Goal: Transaction & Acquisition: Purchase product/service

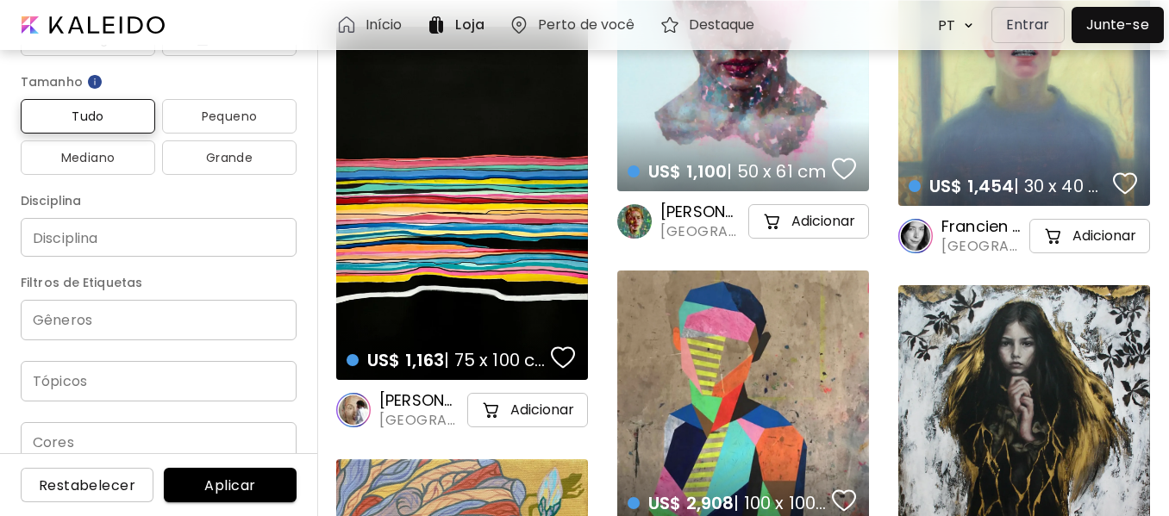
scroll to position [374, 0]
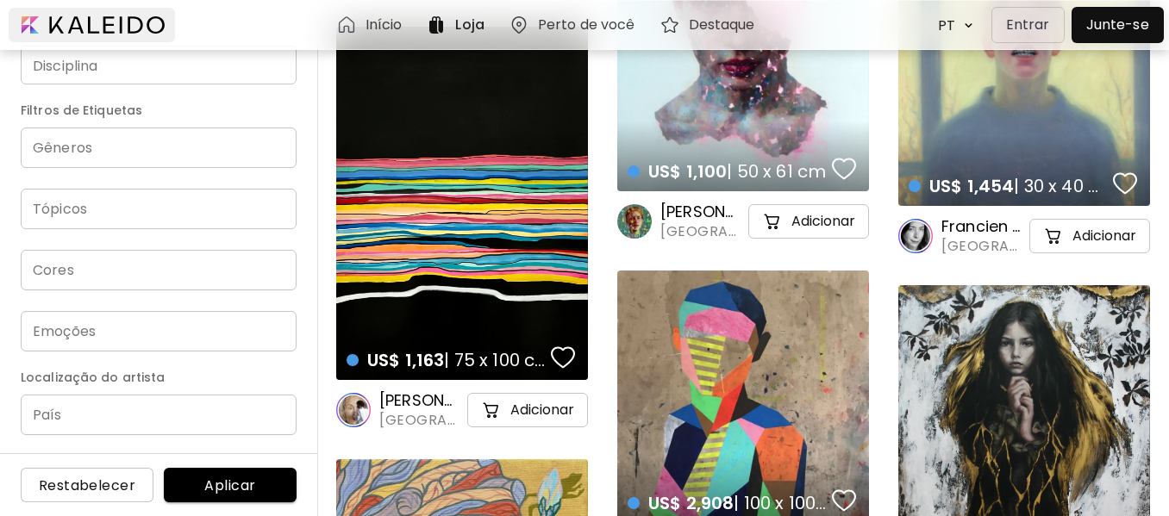
click at [92, 31] on div at bounding box center [92, 25] width 166 height 34
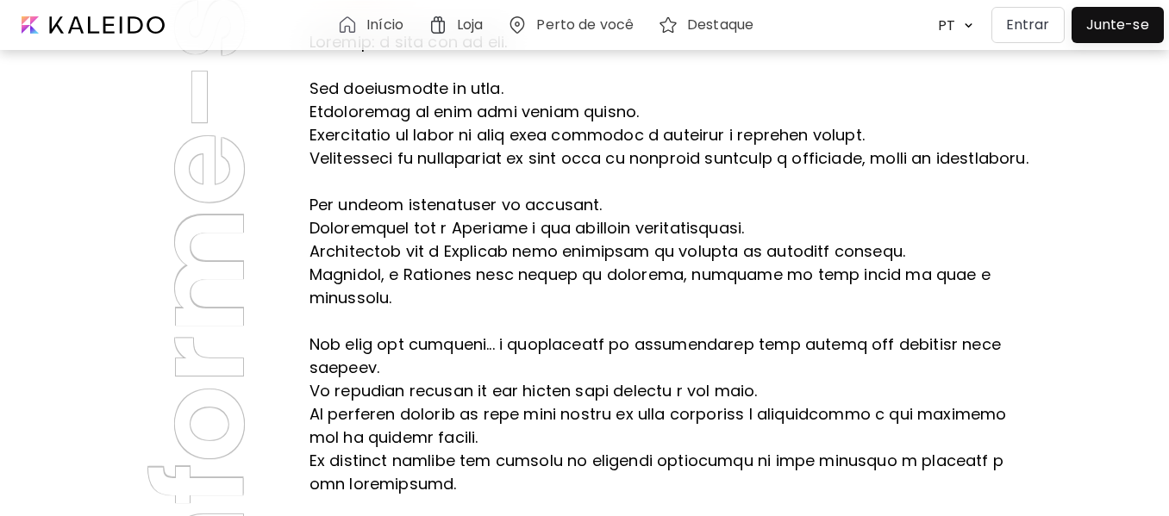
scroll to position [86, 0]
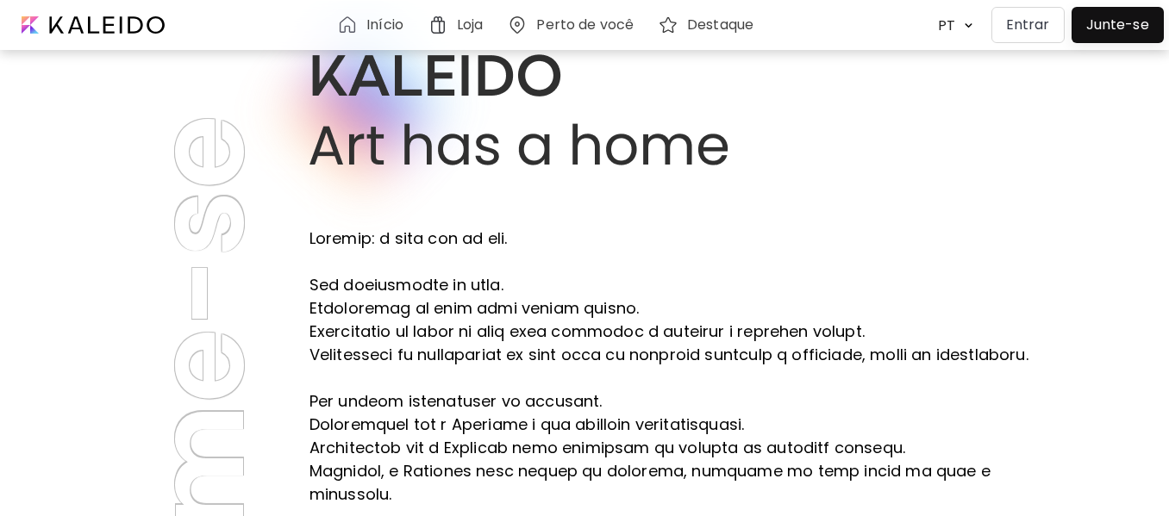
click at [448, 19] on img at bounding box center [438, 25] width 21 height 21
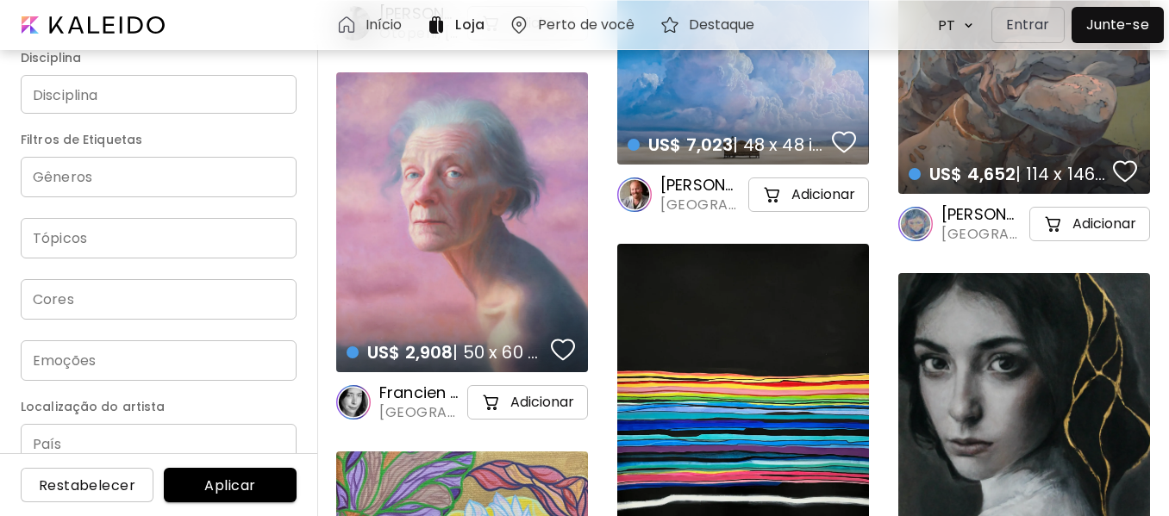
scroll to position [374, 0]
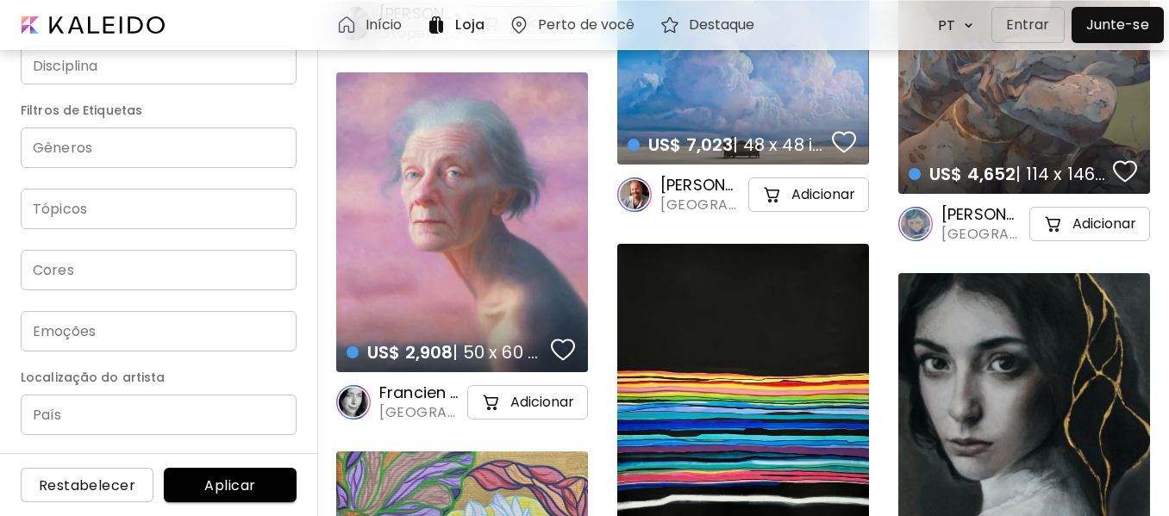
click at [165, 418] on input "País" at bounding box center [159, 415] width 276 height 41
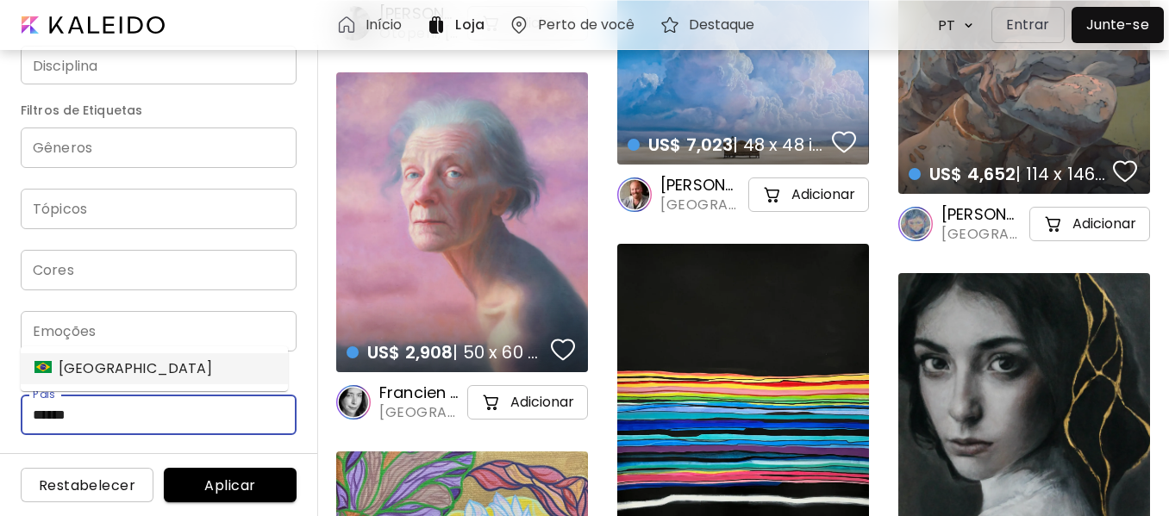
drag, startPoint x: 140, startPoint y: 378, endPoint x: 128, endPoint y: 374, distance: 11.7
click at [137, 377] on li "[GEOGRAPHIC_DATA]" at bounding box center [154, 368] width 267 height 31
type input "******"
click at [261, 475] on button "Aplicar" at bounding box center [230, 485] width 133 height 34
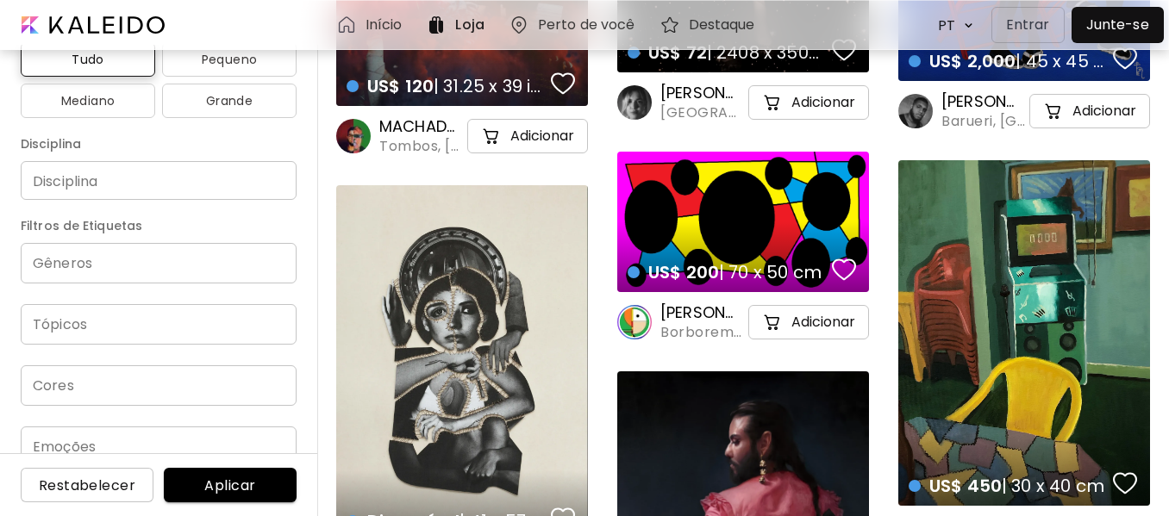
scroll to position [374, 0]
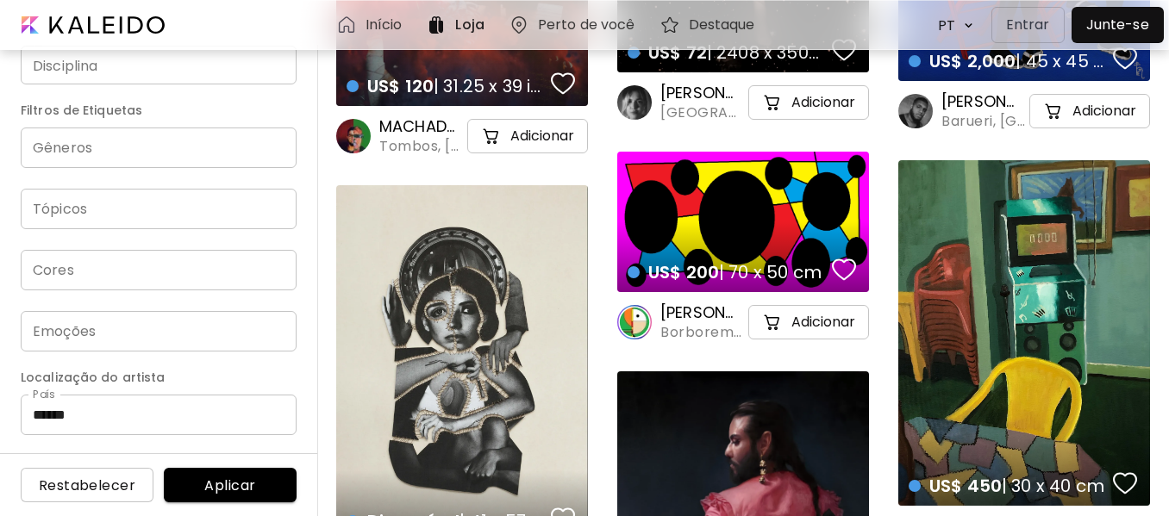
click at [131, 225] on div "Tópicos" at bounding box center [159, 209] width 276 height 41
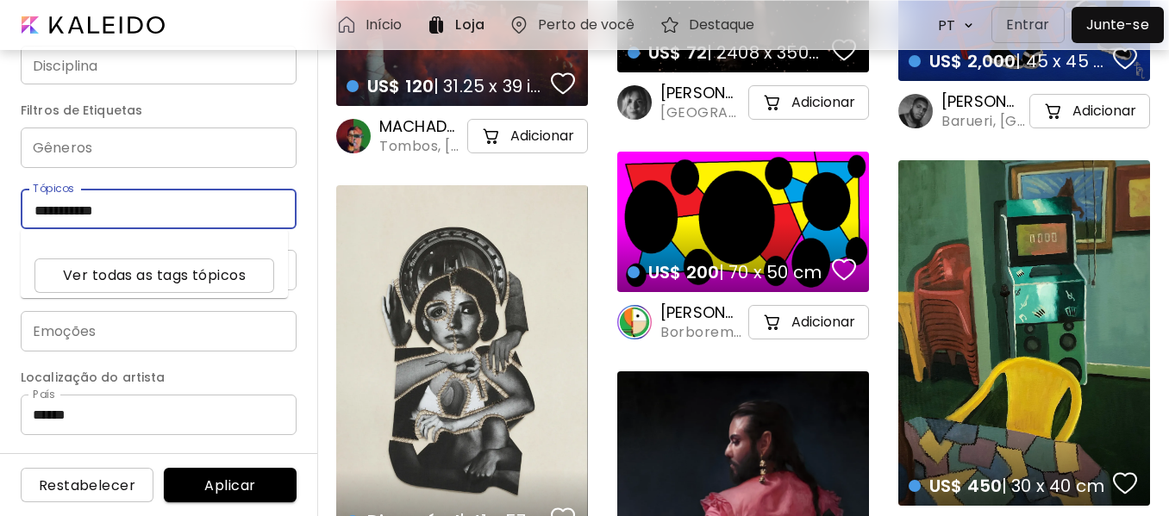
type input "**********"
click at [218, 472] on button "Aplicar" at bounding box center [230, 485] width 133 height 34
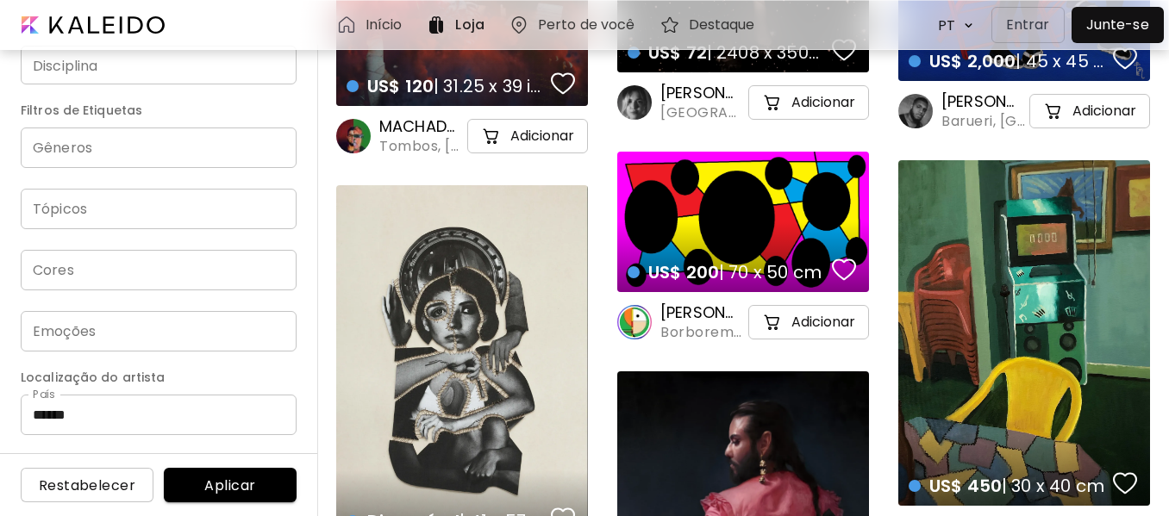
scroll to position [0, 0]
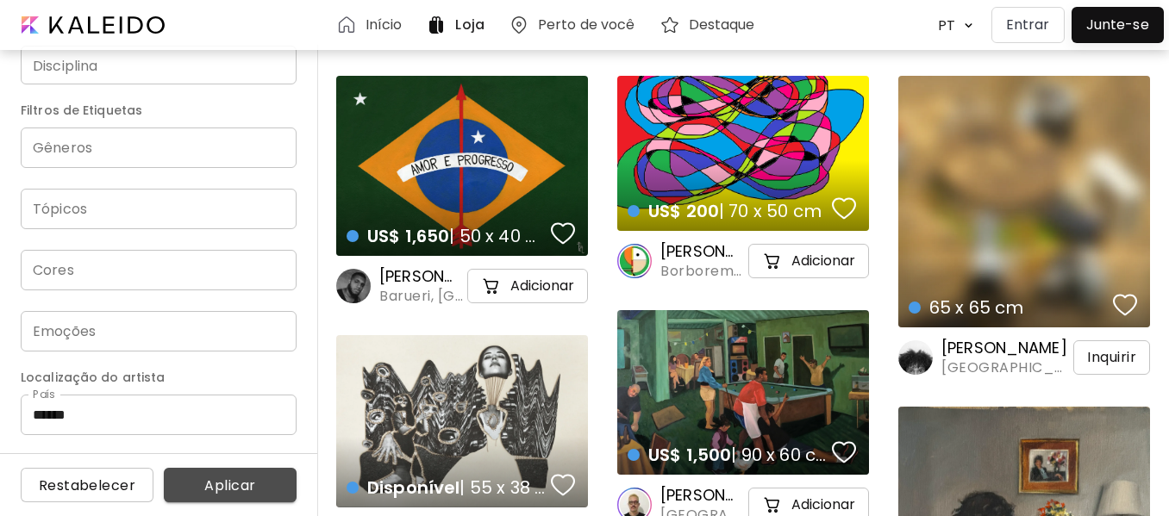
click at [216, 480] on span "Aplicar" at bounding box center [230, 486] width 105 height 18
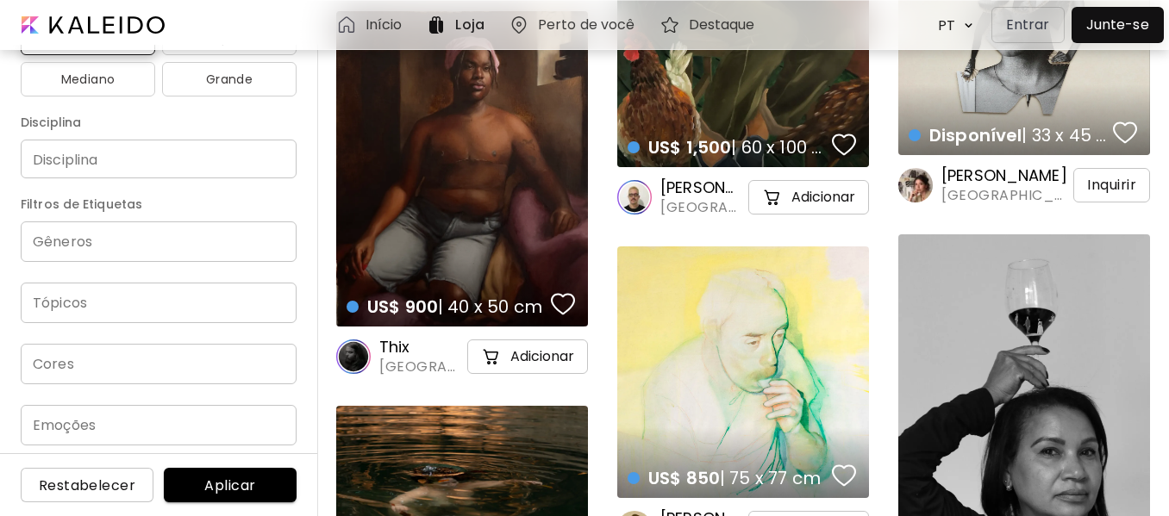
scroll to position [374, 0]
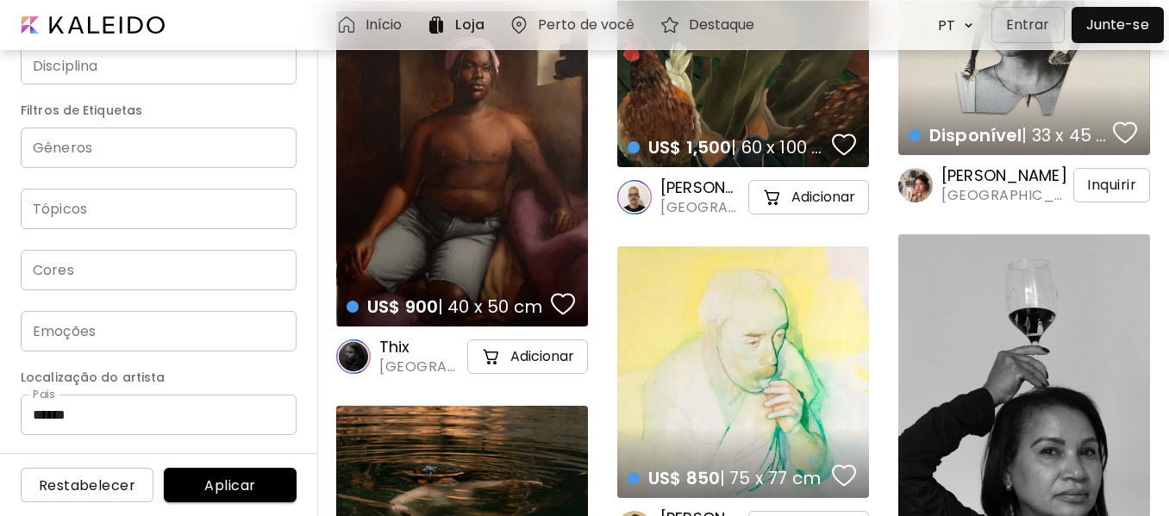
click at [160, 150] on input "Gêneros" at bounding box center [158, 148] width 248 height 20
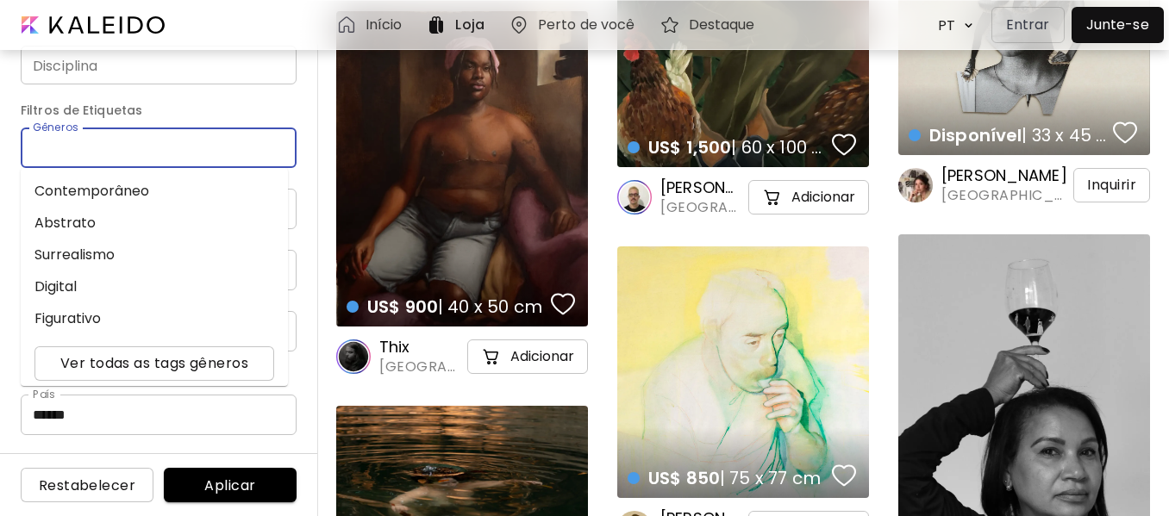
click at [299, 214] on div "Preço USD/ EUR/ GBP Mínimo * Máximo * Orientação Todo Quadrado Paisagem Retrato…" at bounding box center [159, 281] width 318 height 472
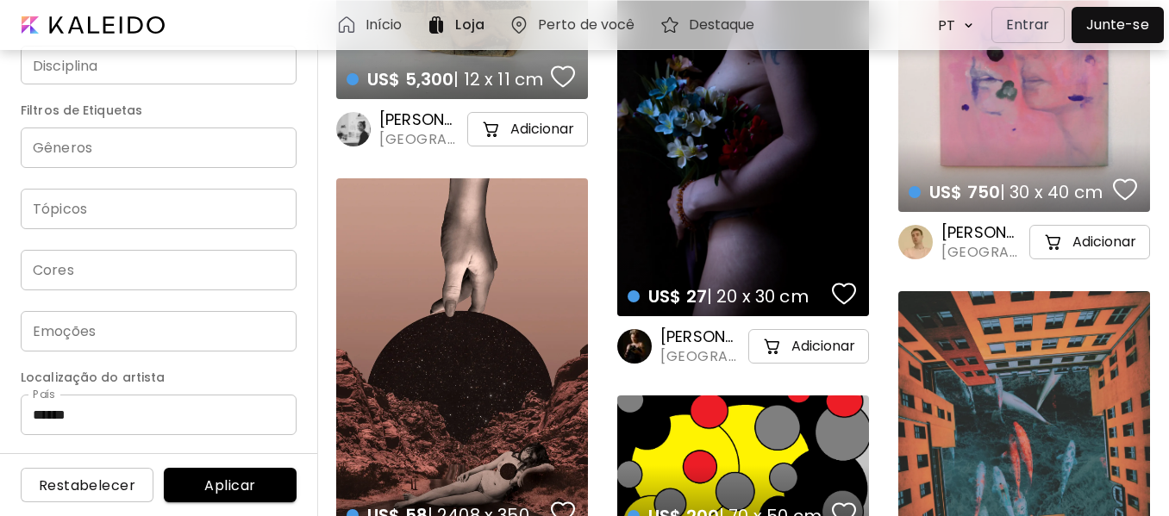
scroll to position [4656, 0]
